Goal: Information Seeking & Learning: Learn about a topic

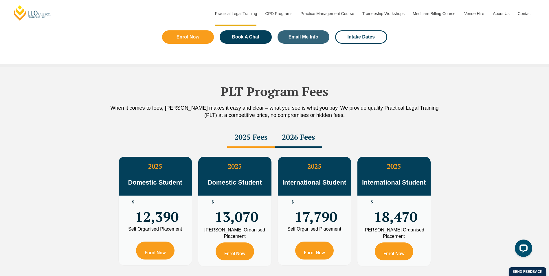
scroll to position [897, 0]
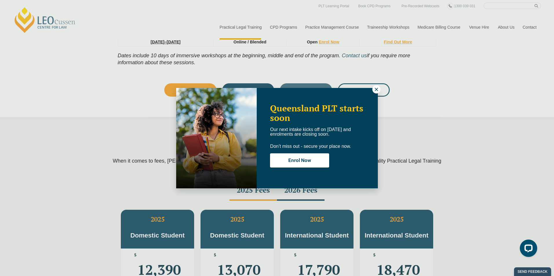
click at [374, 88] on icon at bounding box center [375, 89] width 5 height 5
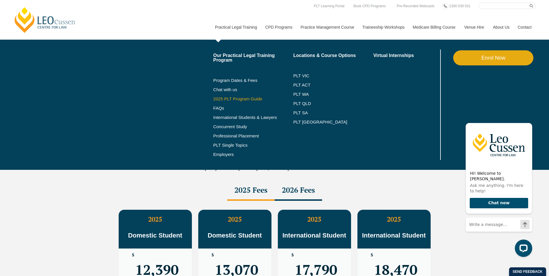
click at [237, 98] on link "2025 PLT Program Guide" at bounding box center [246, 99] width 66 height 5
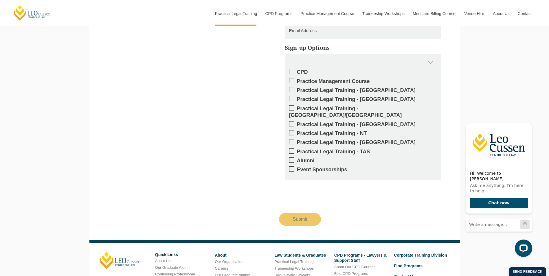
scroll to position [550, 0]
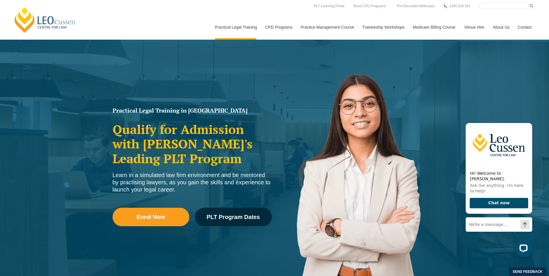
click at [151, 17] on div "[PERSON_NAME] Centre for Law Search here Practical Legal Training Our Practical…" at bounding box center [274, 21] width 523 height 37
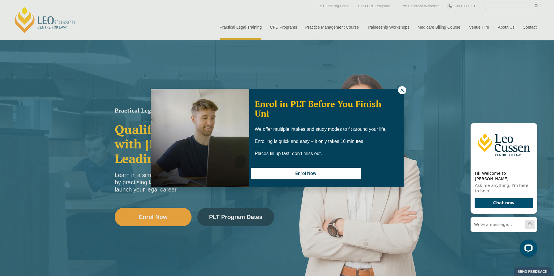
click at [402, 90] on icon at bounding box center [401, 90] width 5 height 5
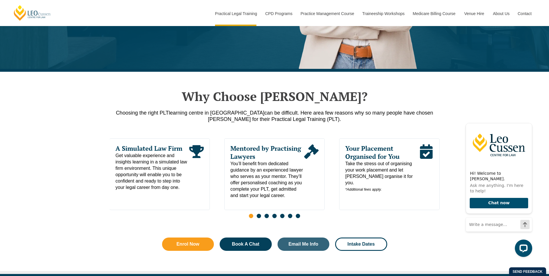
scroll to position [232, 0]
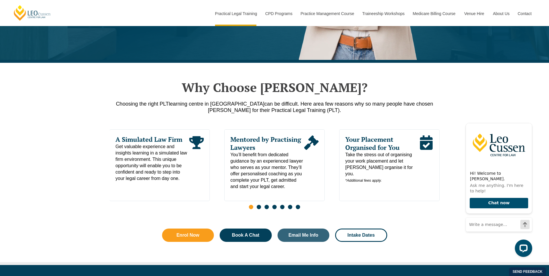
click at [260, 209] on span "Go to slide 2" at bounding box center [259, 207] width 4 height 4
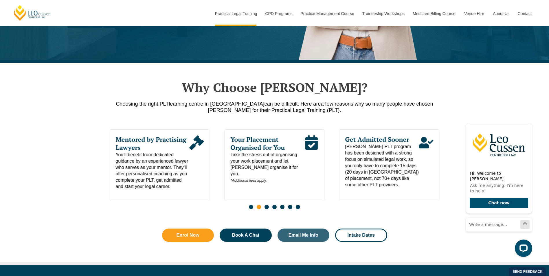
click at [274, 209] on span "Go to slide 4" at bounding box center [274, 207] width 4 height 4
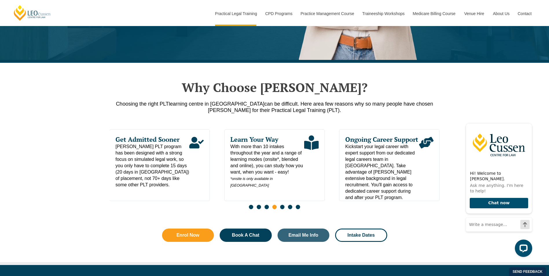
click at [290, 209] on span "Go to slide 6" at bounding box center [290, 207] width 4 height 4
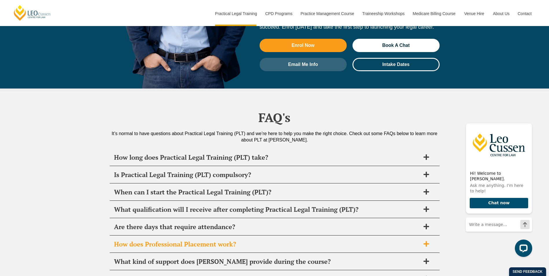
scroll to position [2692, 0]
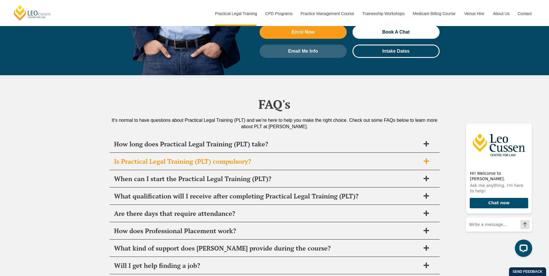
click at [208, 157] on h2 "Is Practical Legal Training (PLT) compulsory?" at bounding box center [267, 161] width 306 height 8
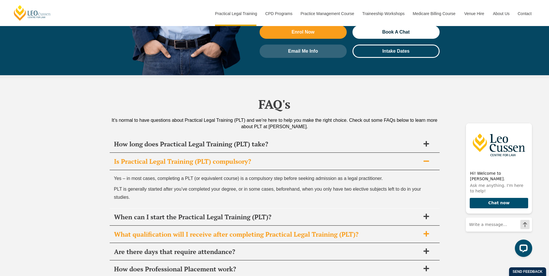
click at [260, 230] on h2 "What qualification will I receive after completing Practical Legal Training (PL…" at bounding box center [267, 234] width 306 height 8
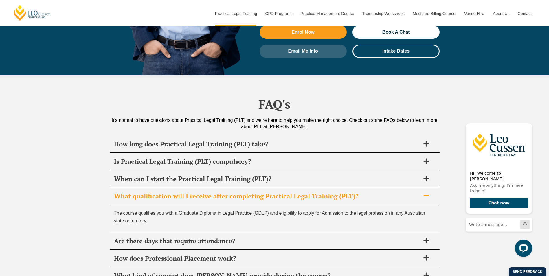
click at [268, 192] on h2 "What qualification will I receive after completing Practical Legal Training (PL…" at bounding box center [267, 196] width 306 height 8
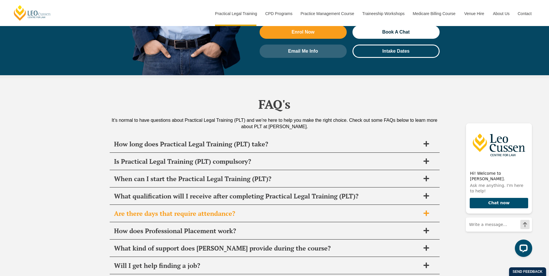
click at [247, 210] on h2 "Are there days that require attendance?" at bounding box center [267, 214] width 306 height 8
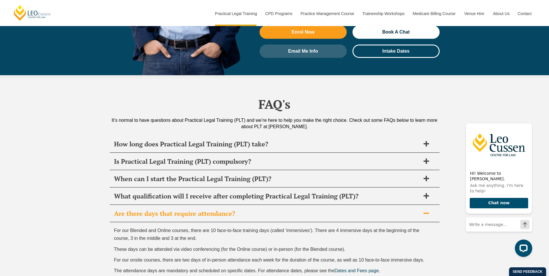
click at [247, 210] on h2 "Are there days that require attendance?" at bounding box center [267, 214] width 306 height 8
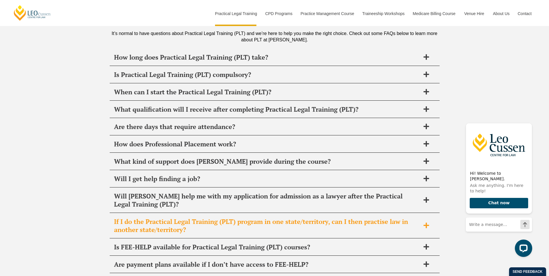
scroll to position [2808, 0]
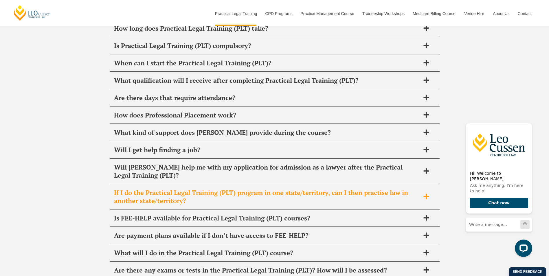
click at [250, 189] on h2 "If I do the Practical Legal Training (PLT) program in one state/territory, can …" at bounding box center [267, 197] width 306 height 16
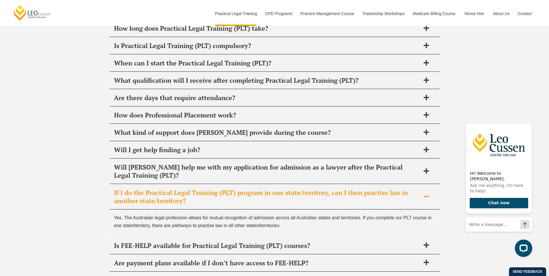
click at [250, 189] on h2 "If I do the Practical Legal Training (PLT) program in one state/territory, can …" at bounding box center [267, 197] width 306 height 16
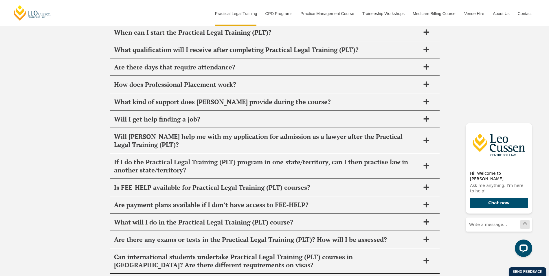
scroll to position [2866, 0]
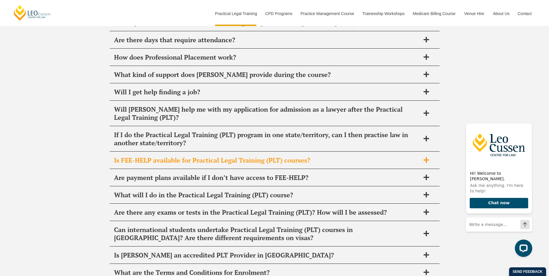
click at [237, 156] on h2 "Is FEE-HELP available for Practical Legal Training (PLT) courses?" at bounding box center [267, 160] width 306 height 8
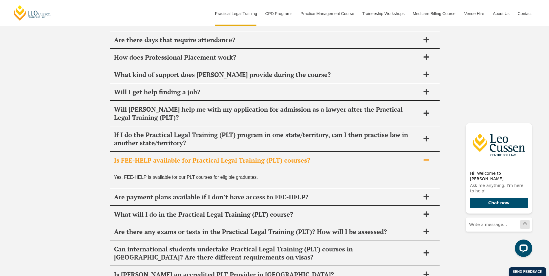
click at [237, 156] on h2 "Is FEE-HELP available for Practical Legal Training (PLT) courses?" at bounding box center [267, 160] width 306 height 8
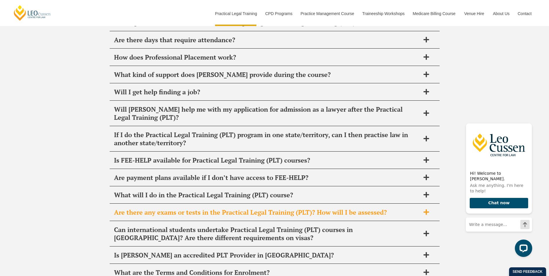
click at [227, 204] on div "Are there any exams or tests in the Practical Legal Training (PLT)? How will I …" at bounding box center [275, 212] width 330 height 17
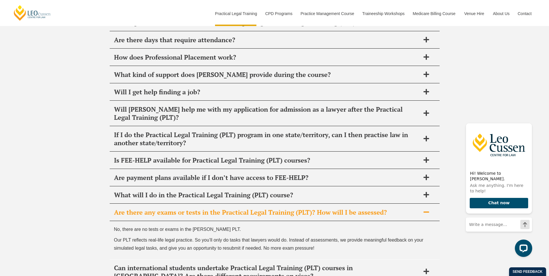
click at [228, 208] on h2 "Are there any exams or tests in the Practical Legal Training (PLT)? How will I …" at bounding box center [267, 212] width 306 height 8
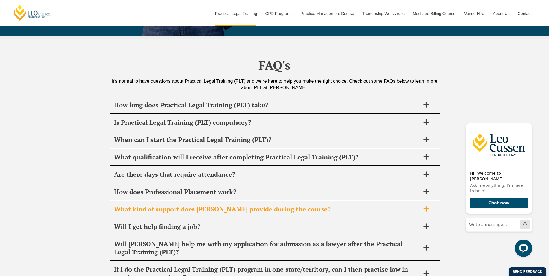
scroll to position [2721, 0]
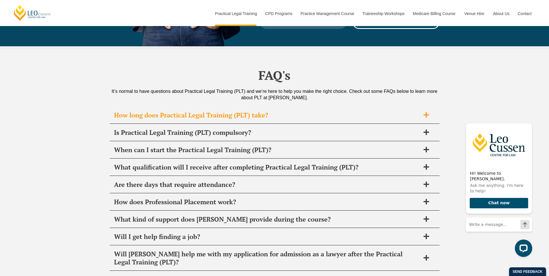
click at [215, 111] on h2 "How long does Practical Legal Training (PLT) take?" at bounding box center [267, 115] width 306 height 8
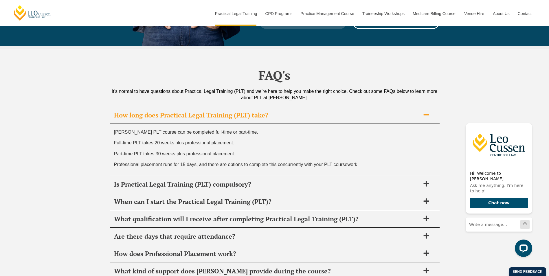
click at [215, 111] on h2 "How long does Practical Legal Training (PLT) take?" at bounding box center [267, 115] width 306 height 8
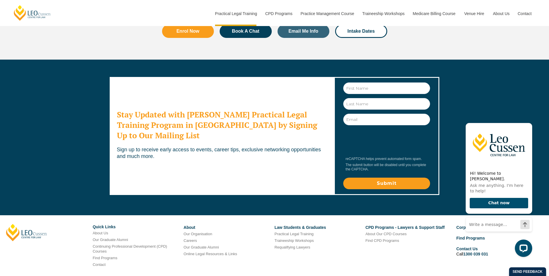
scroll to position [3147, 0]
